Goal: Find specific page/section: Find specific page/section

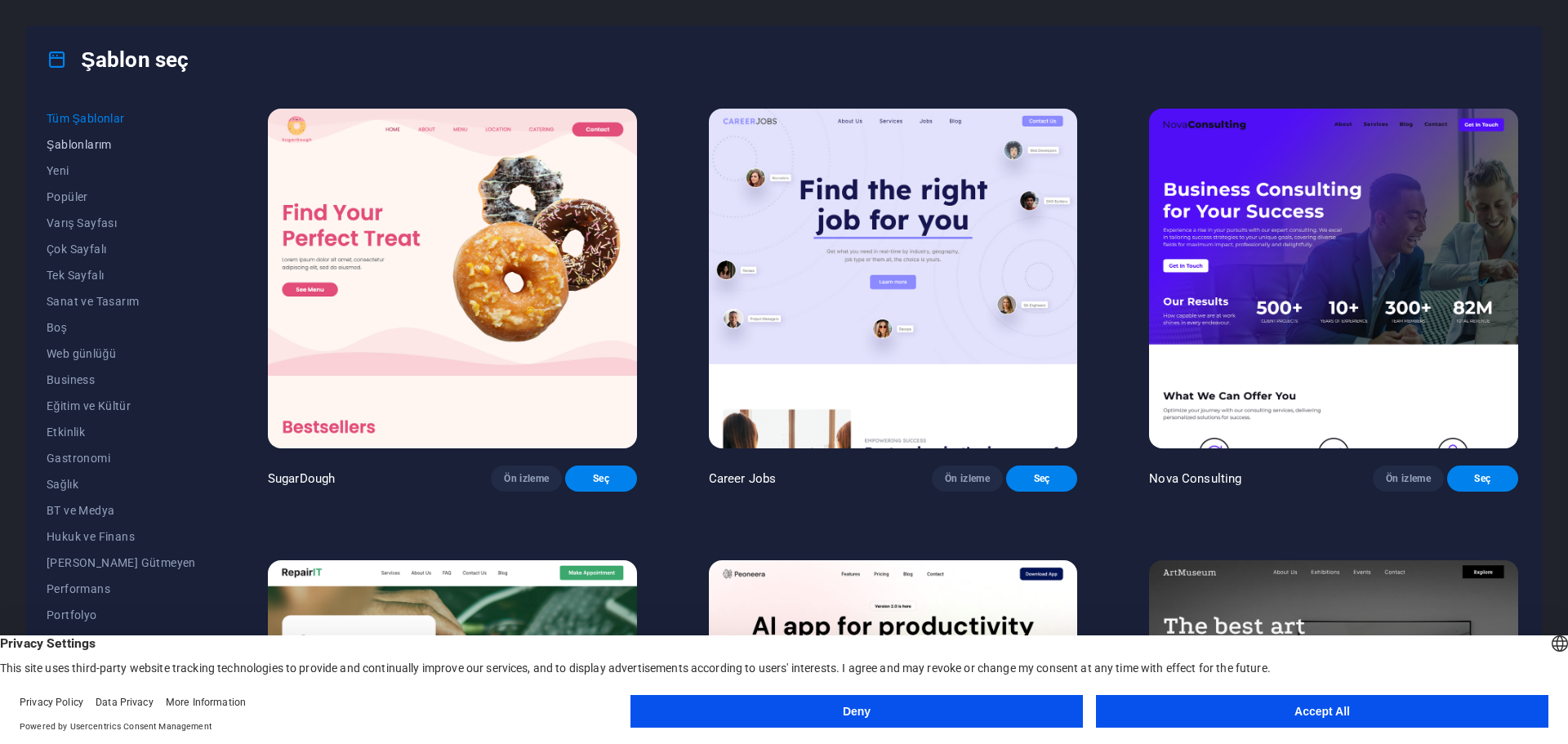
click at [104, 148] on span "Şablonlarım" at bounding box center [121, 145] width 150 height 13
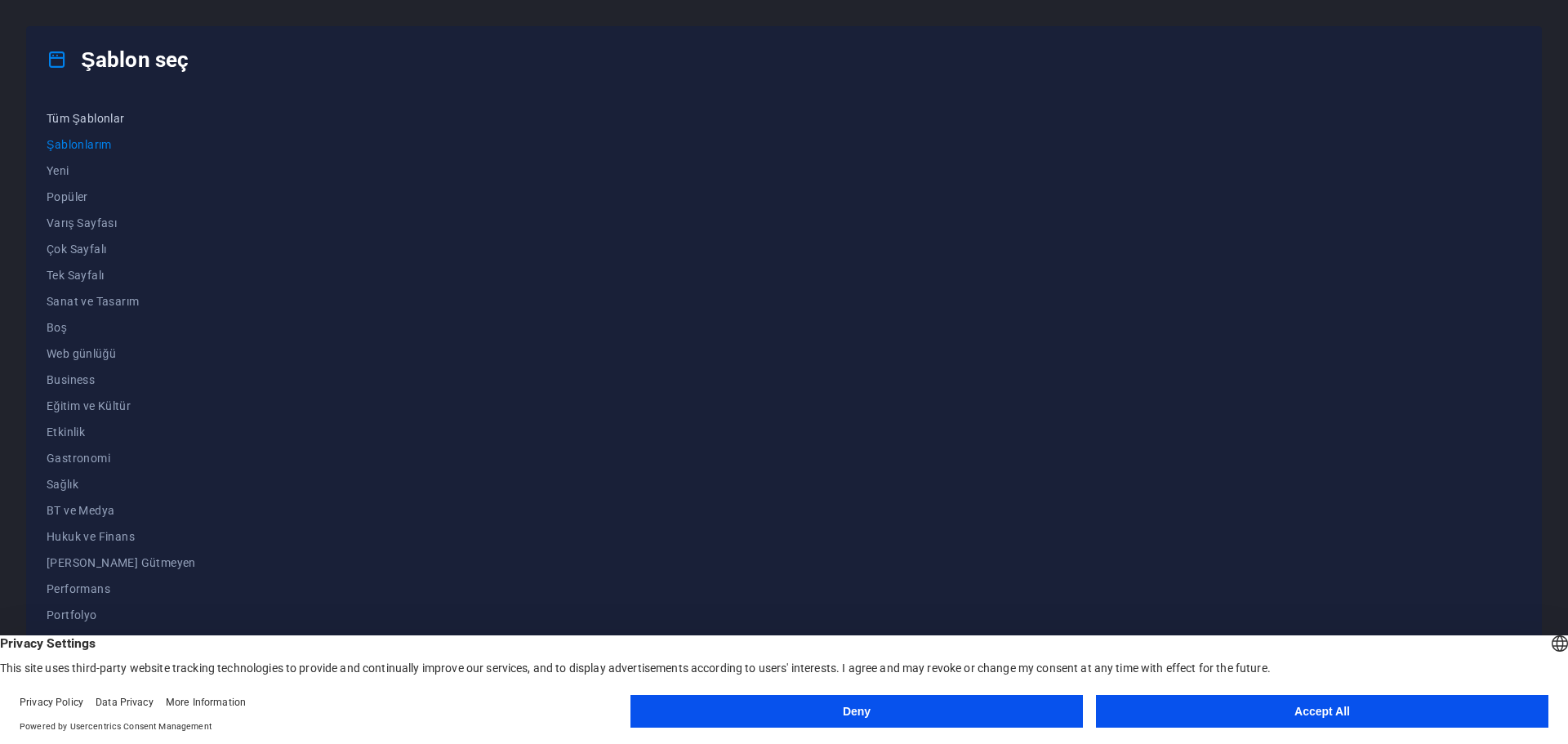
click at [122, 125] on button "Tüm Şablonlar" at bounding box center [121, 118] width 150 height 27
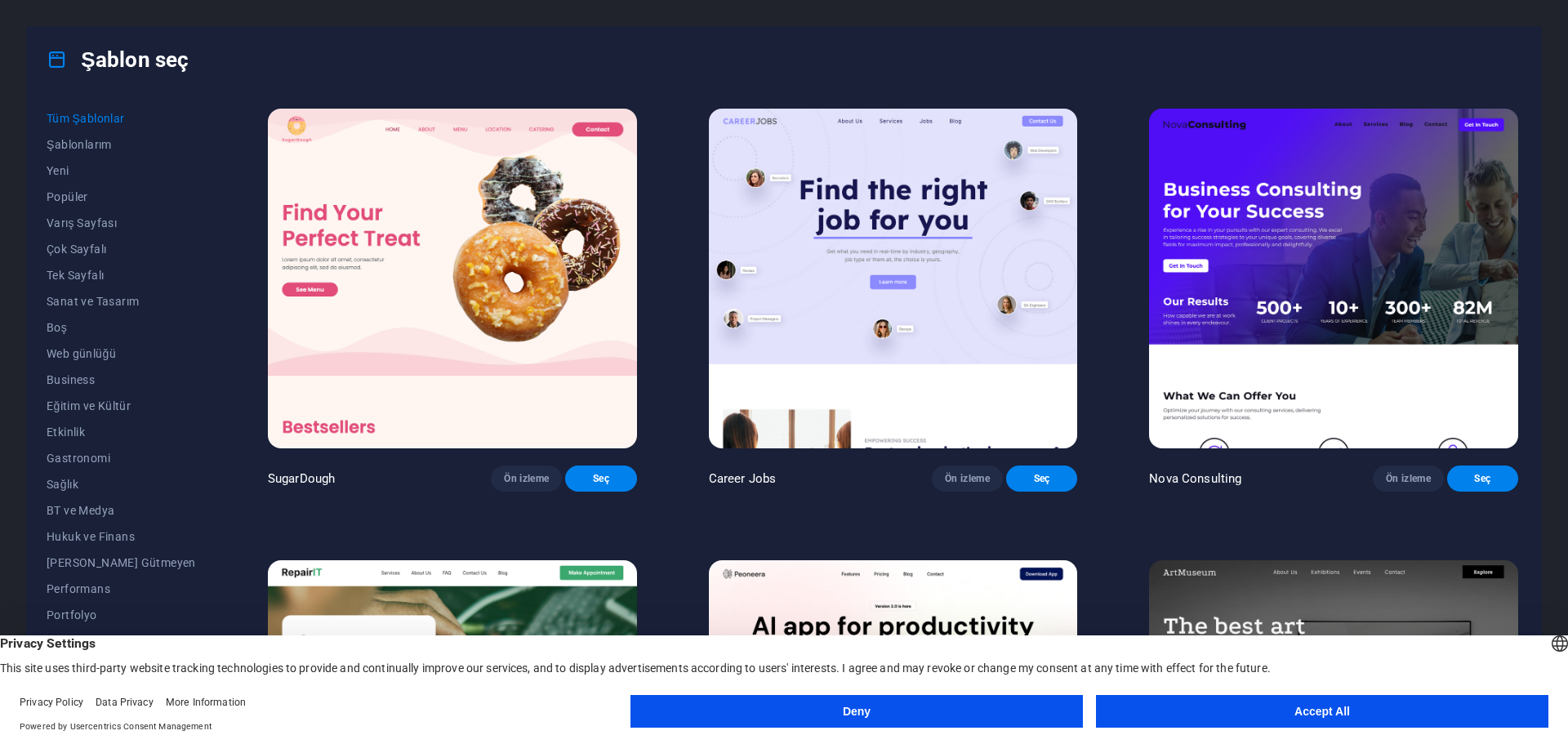
click at [316, 41] on div "Şablon seç" at bounding box center [783, 59] width 1514 height 65
click at [113, 151] on span "Şablonlarım" at bounding box center [121, 145] width 150 height 13
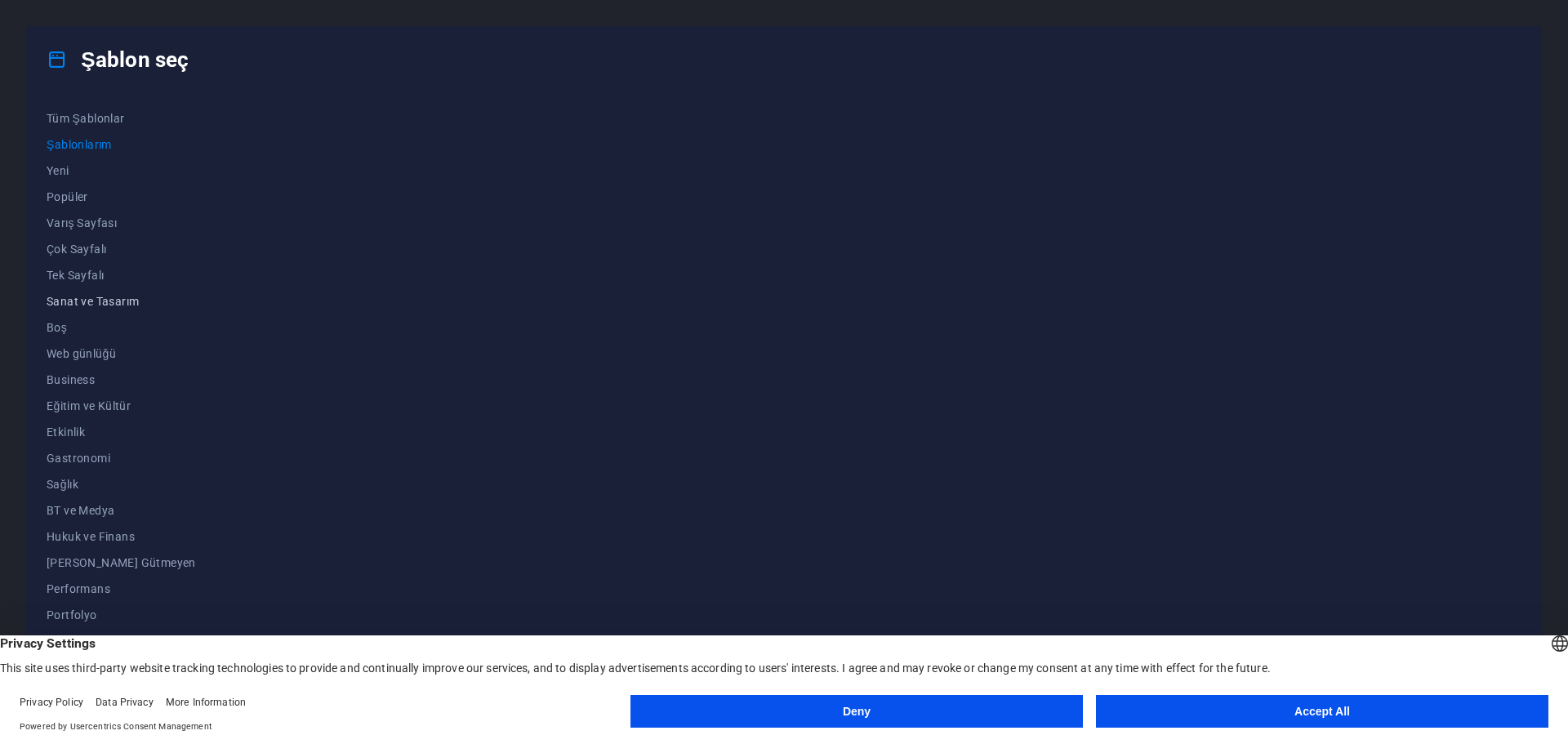
scroll to position [62, 0]
